Goal: Information Seeking & Learning: Check status

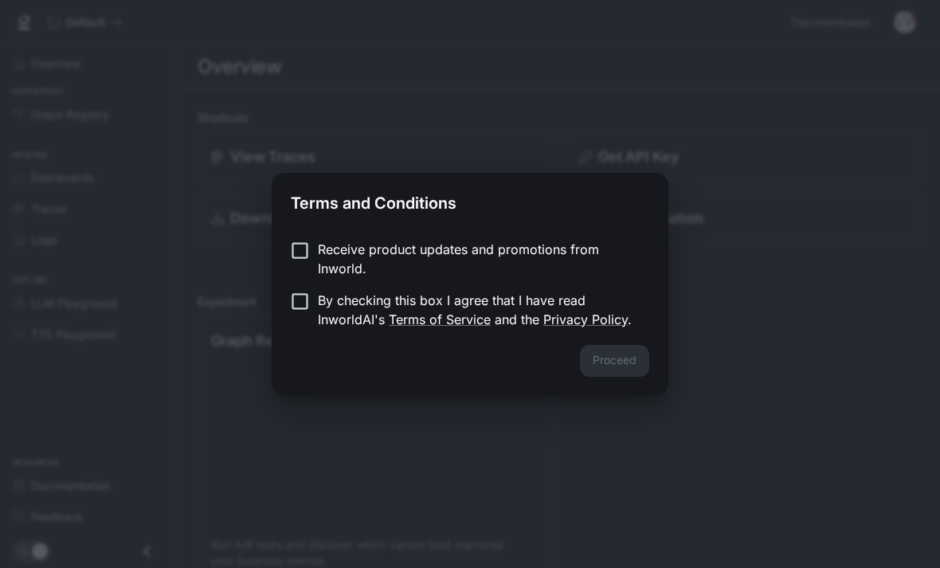
click at [638, 370] on div "Proceed" at bounding box center [470, 370] width 397 height 51
click at [608, 363] on button "Proceed" at bounding box center [614, 361] width 69 height 32
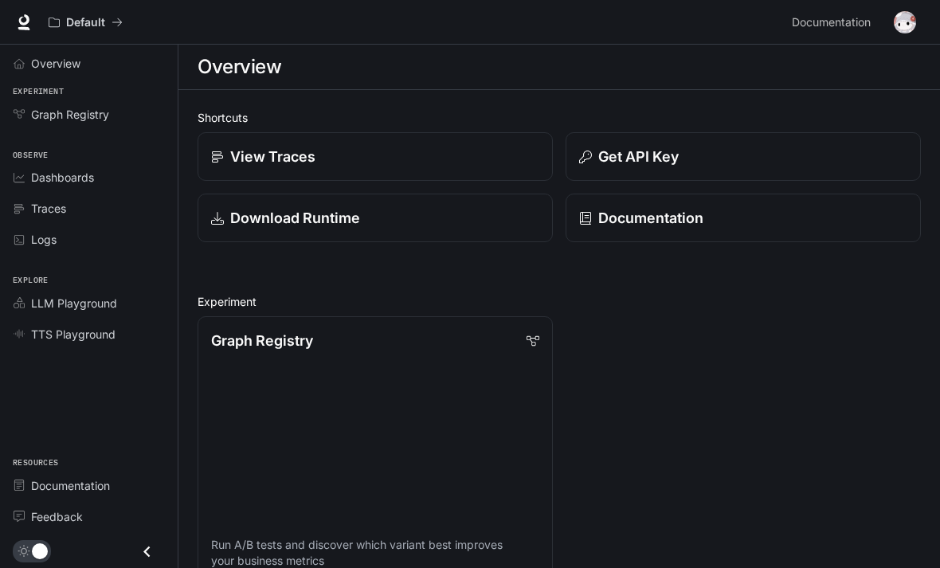
click at [463, 160] on div "View Traces" at bounding box center [375, 157] width 328 height 22
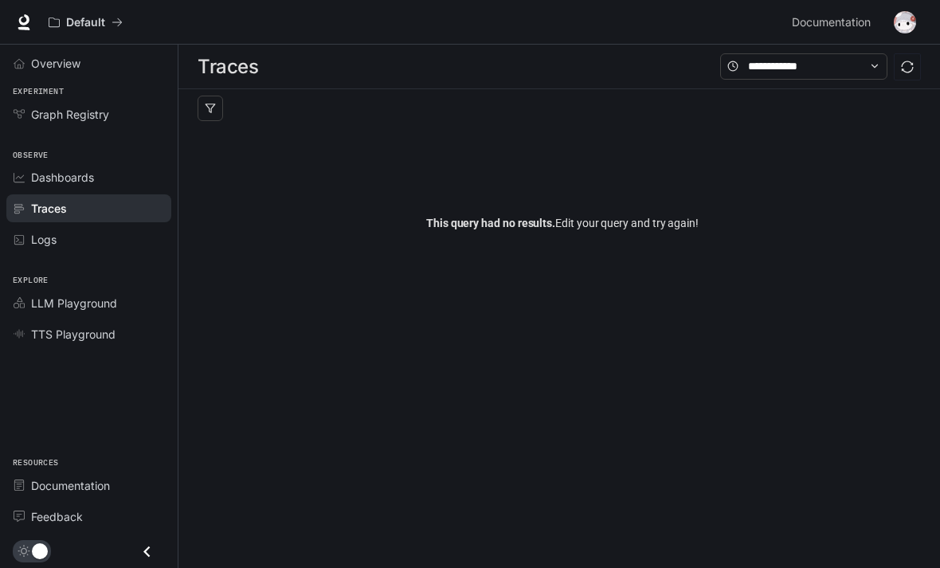
click at [119, 69] on div "Overview" at bounding box center [97, 63] width 133 height 17
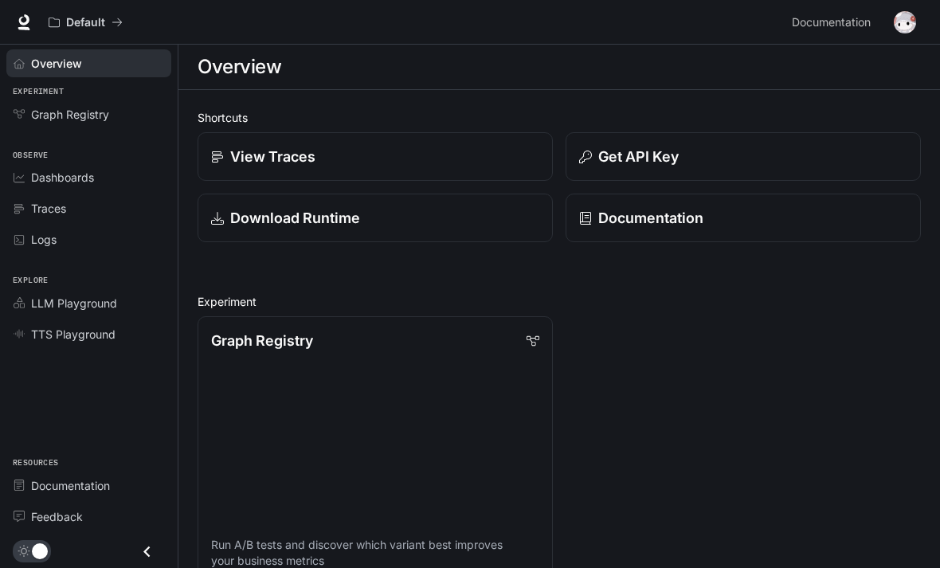
click at [124, 119] on div "Graph Registry" at bounding box center [97, 114] width 133 height 17
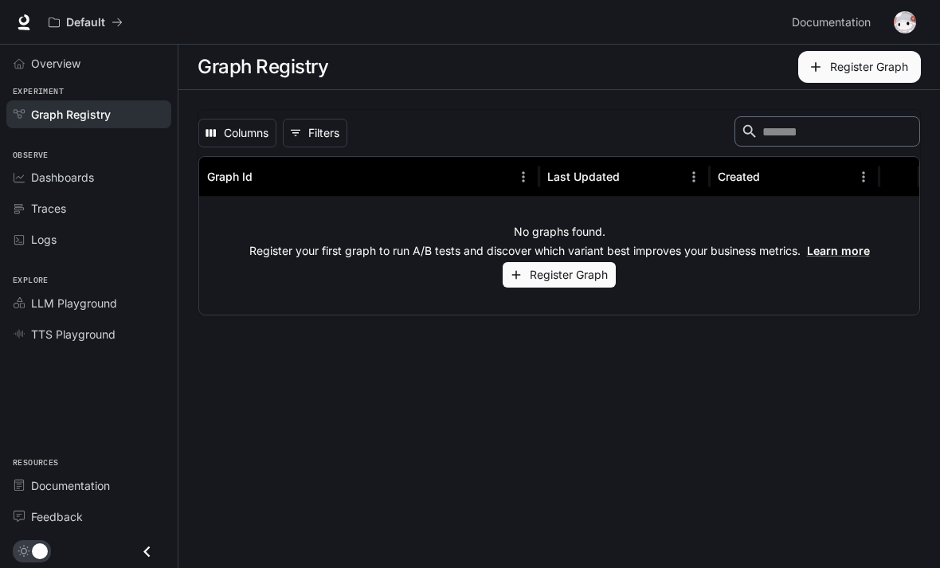
click at [113, 184] on div "Dashboards" at bounding box center [97, 177] width 133 height 17
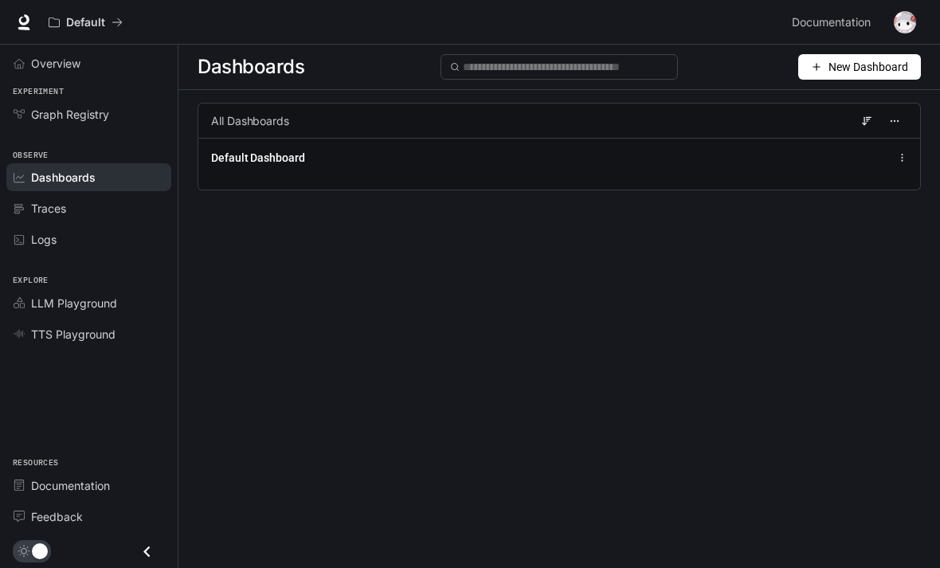
click at [96, 214] on div "Traces" at bounding box center [97, 208] width 133 height 17
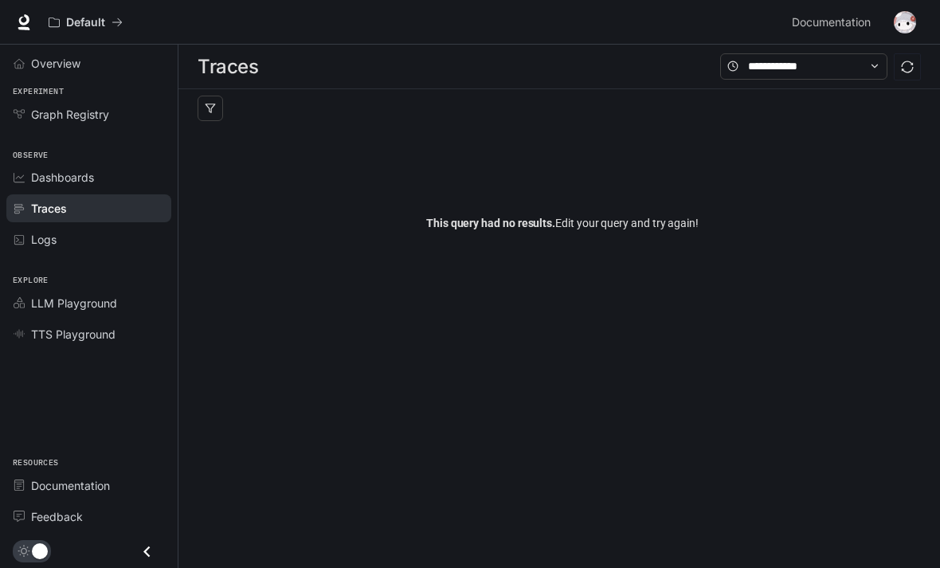
click at [103, 189] on link "Dashboards" at bounding box center [88, 177] width 165 height 28
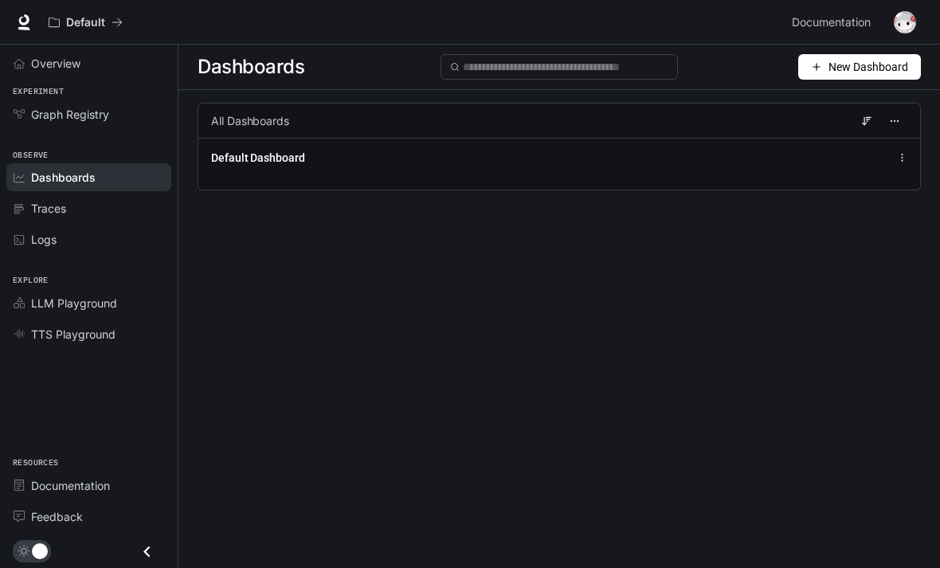
click at [117, 72] on link "Overview" at bounding box center [88, 63] width 165 height 28
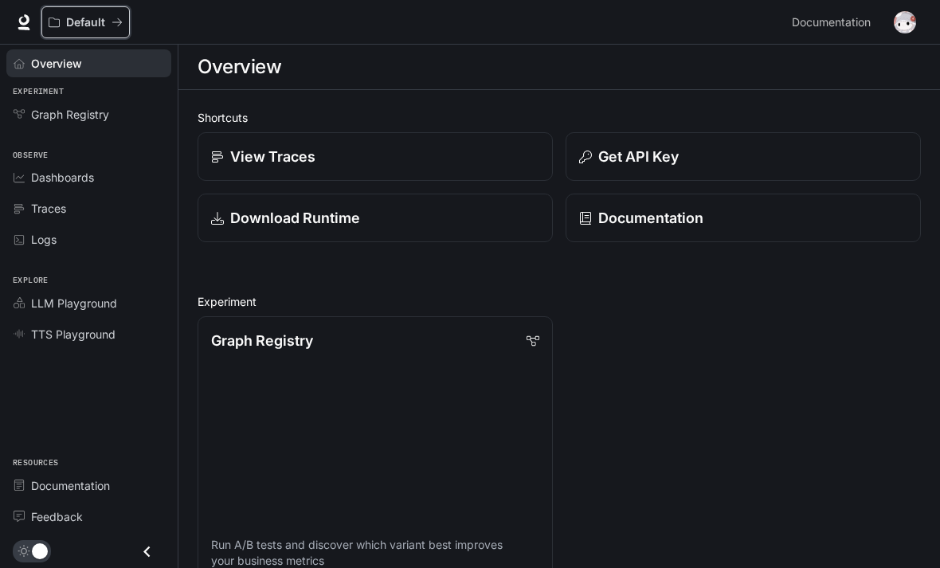
click at [118, 29] on button "Default" at bounding box center [85, 22] width 88 height 32
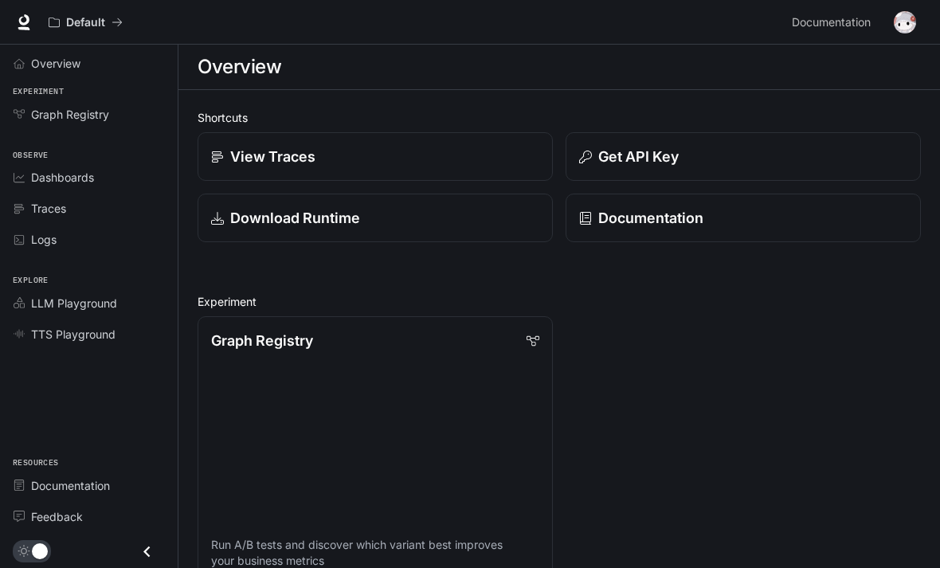
click at [25, 29] on icon at bounding box center [24, 28] width 12 height 3
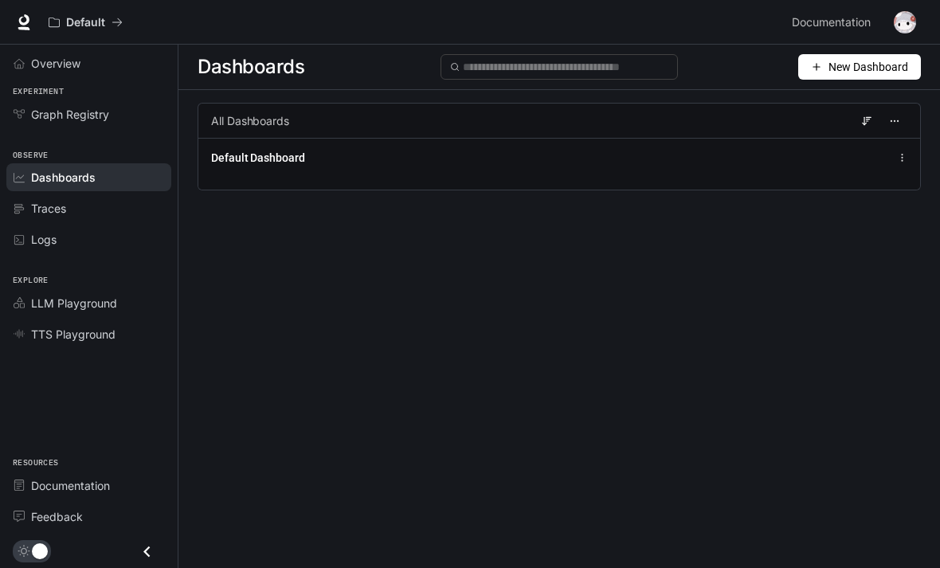
click at [254, 147] on div "Default Dashboard" at bounding box center [558, 164] width 721 height 52
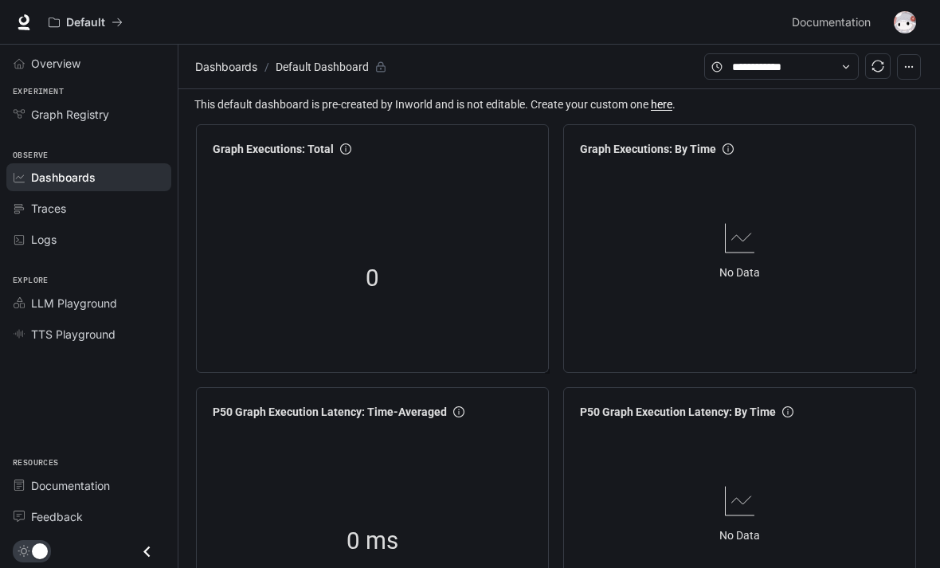
click at [24, 121] on link "Graph Registry" at bounding box center [88, 114] width 165 height 28
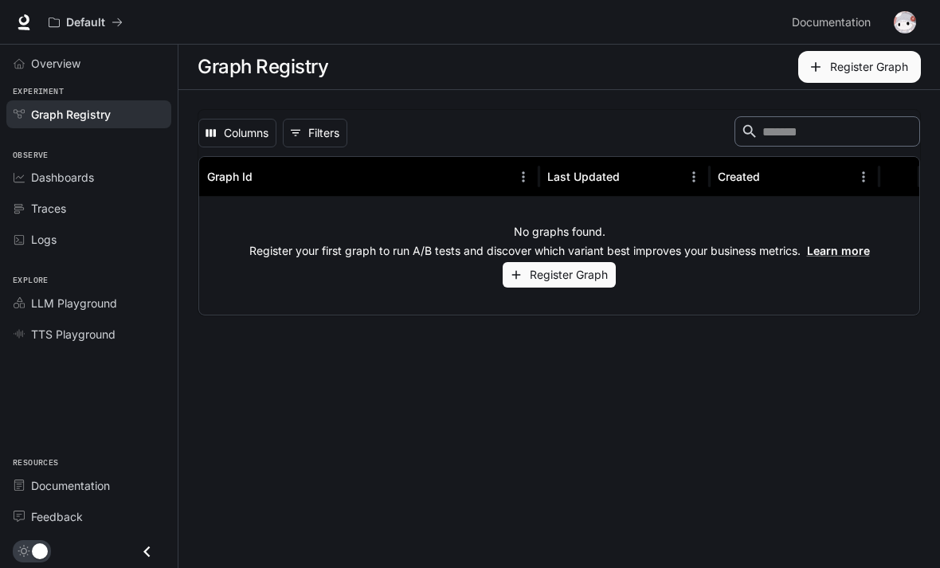
click at [18, 211] on icon "Traces" at bounding box center [19, 208] width 11 height 11
